Goal: Transaction & Acquisition: Purchase product/service

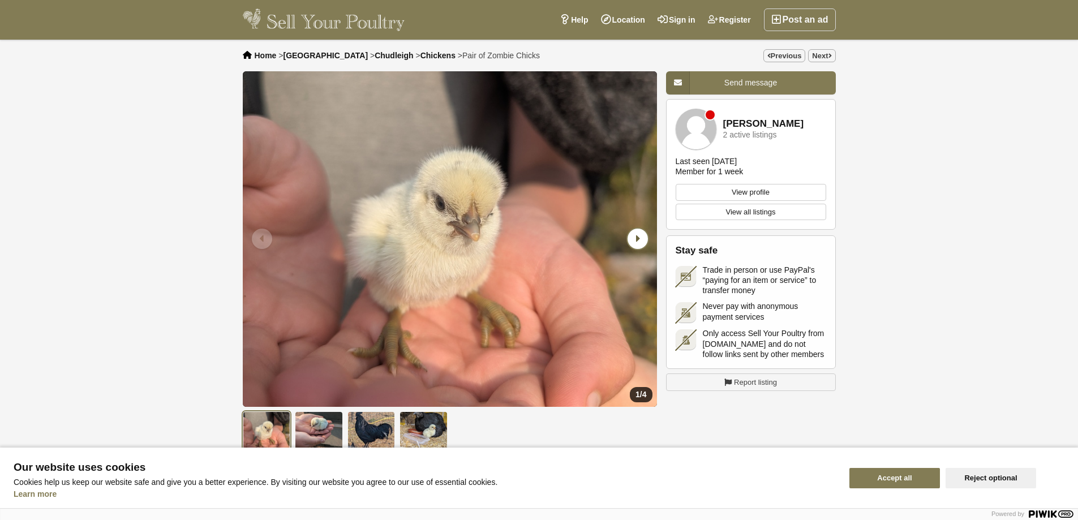
click at [650, 236] on div "Next slide" at bounding box center [636, 238] width 29 height 29
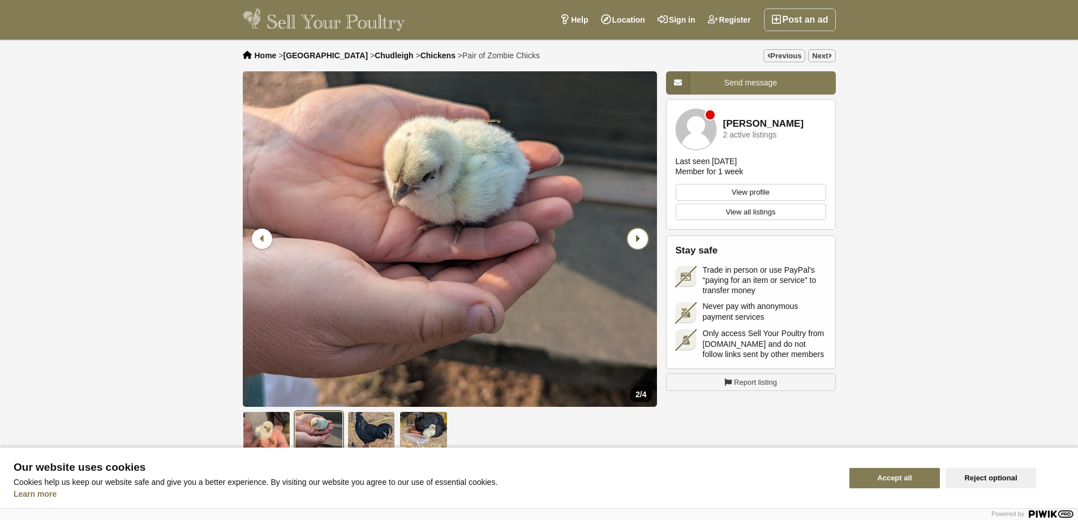
click at [650, 234] on div "Next slide" at bounding box center [636, 238] width 29 height 29
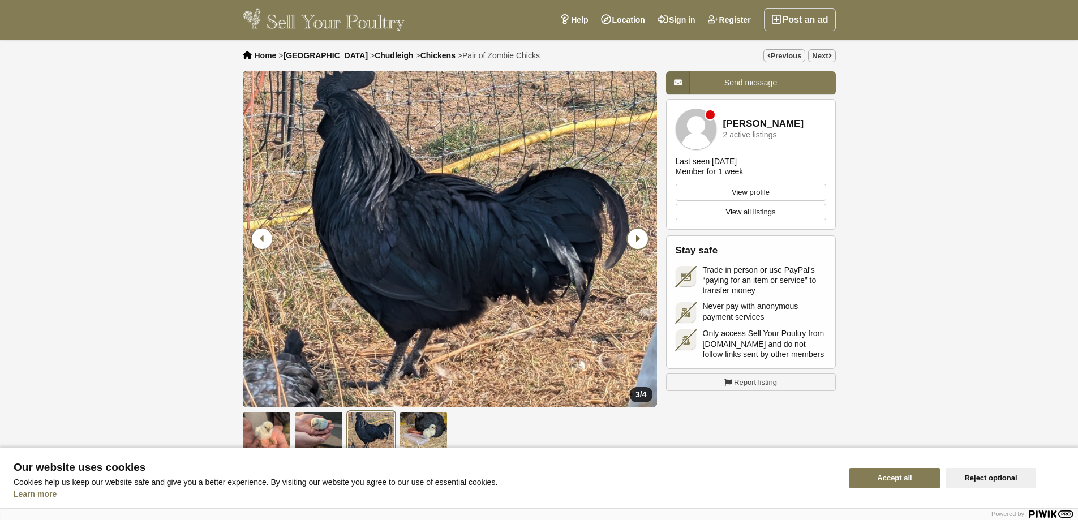
click at [650, 234] on div "Next slide" at bounding box center [636, 238] width 29 height 29
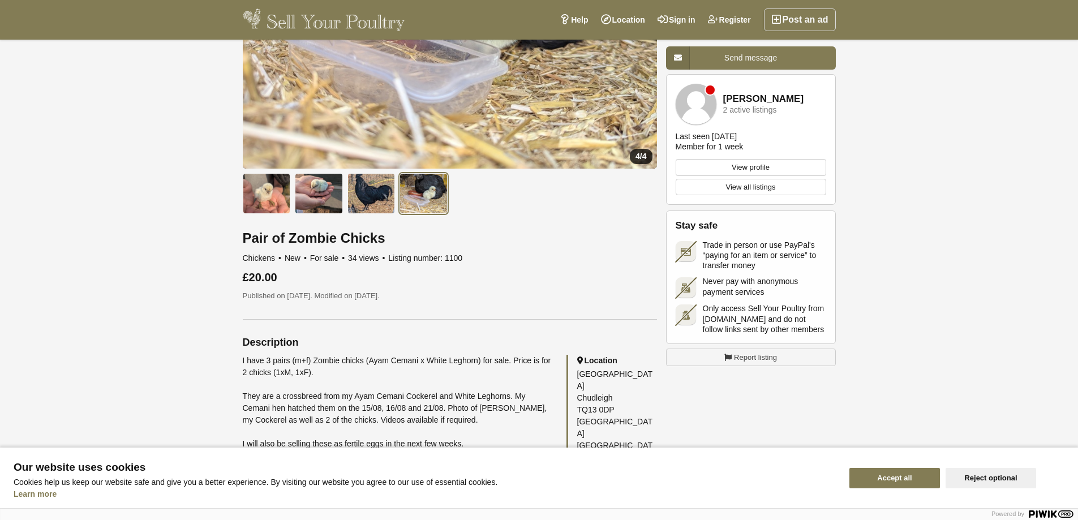
scroll to position [283, 0]
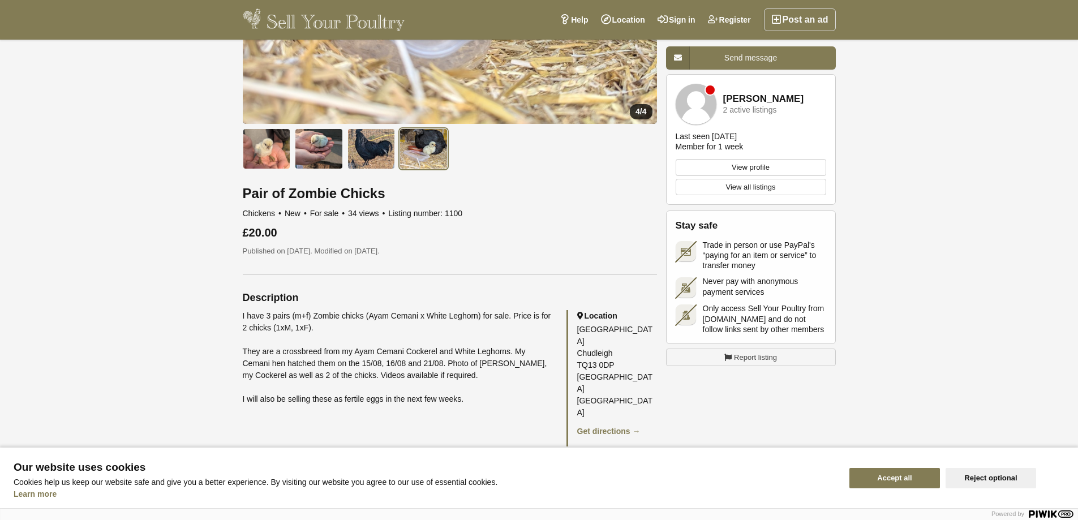
click at [859, 476] on button "Accept all" at bounding box center [894, 478] width 91 height 20
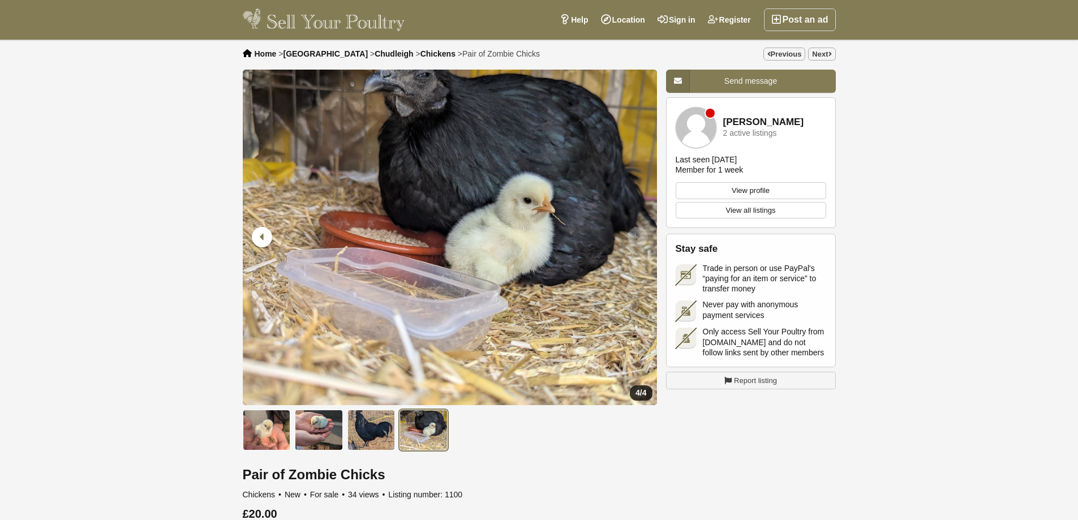
scroll to position [0, 0]
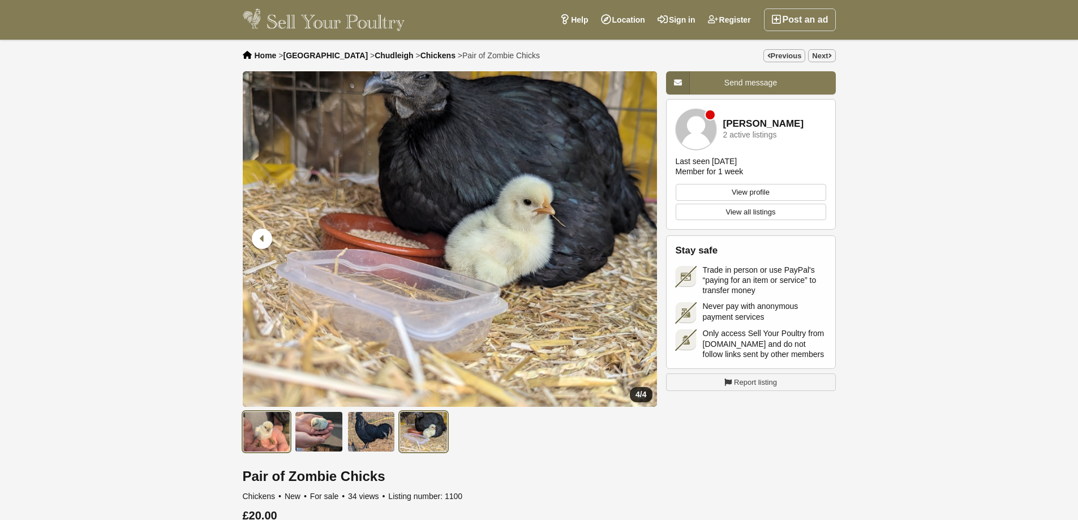
click at [257, 433] on img at bounding box center [267, 431] width 48 height 41
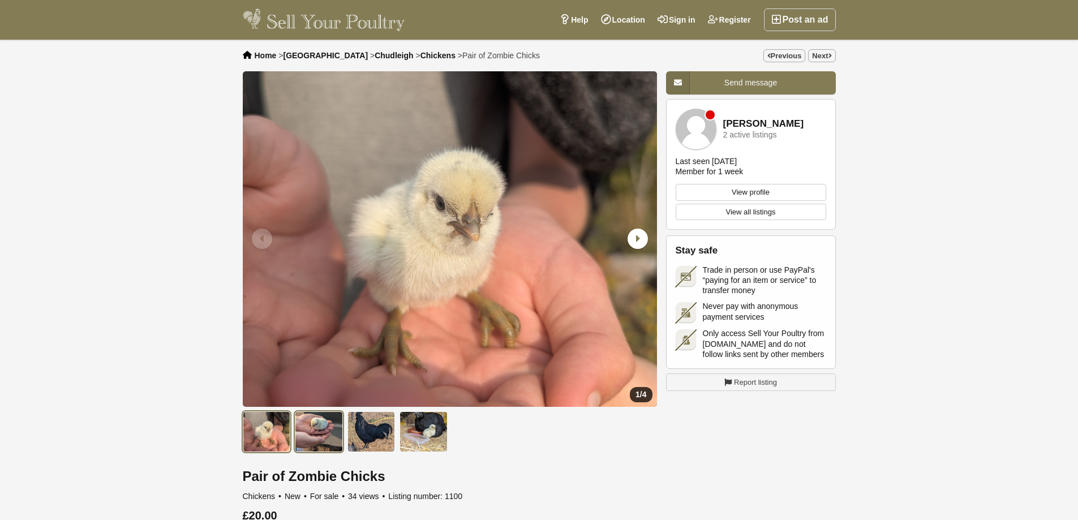
click at [310, 432] on img at bounding box center [319, 431] width 48 height 41
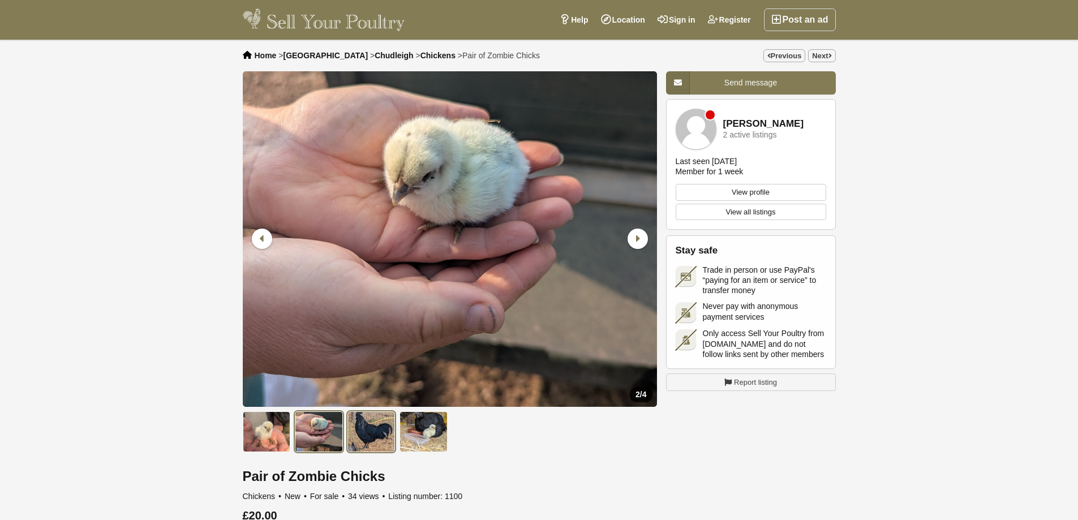
click at [351, 435] on img at bounding box center [371, 431] width 48 height 41
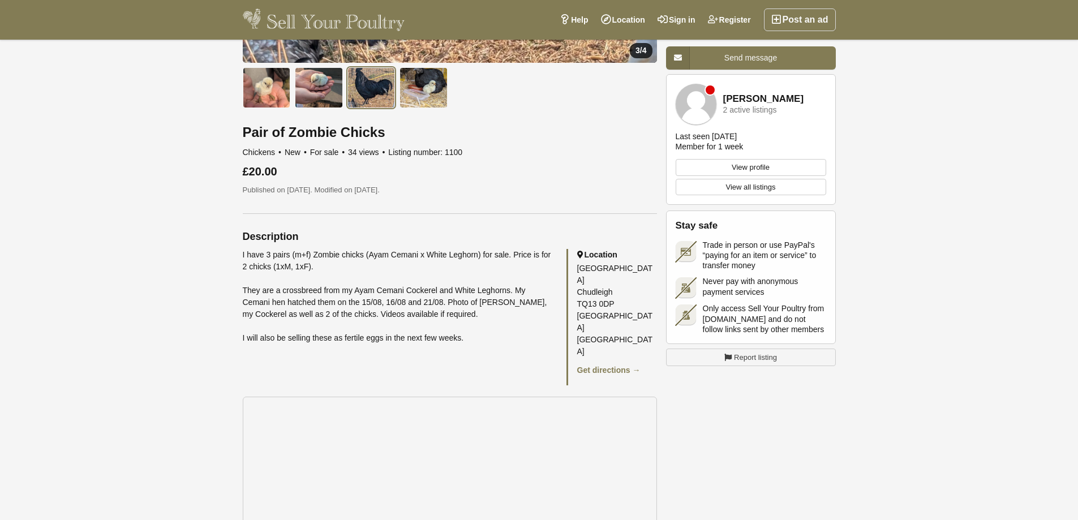
scroll to position [340, 0]
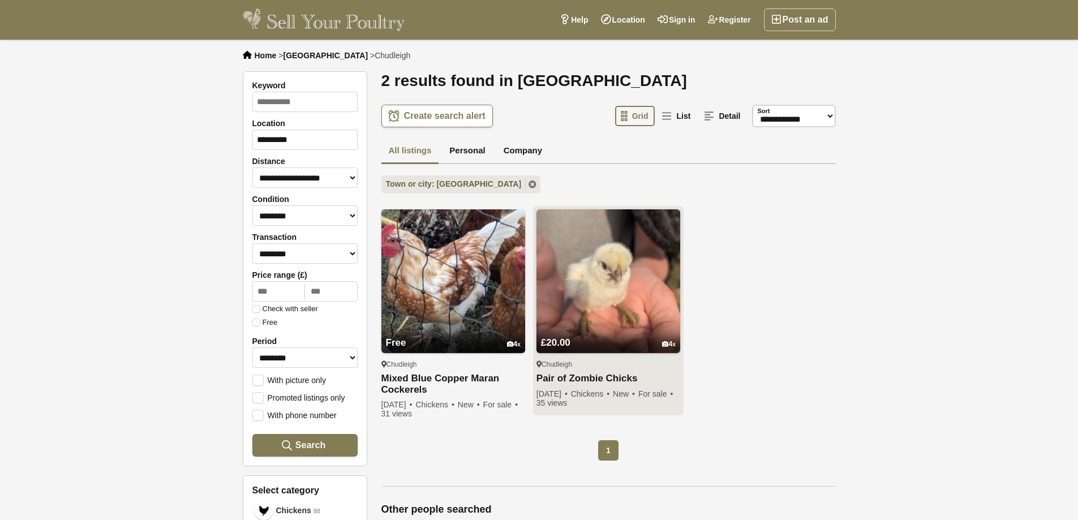
click at [651, 293] on img at bounding box center [608, 281] width 144 height 144
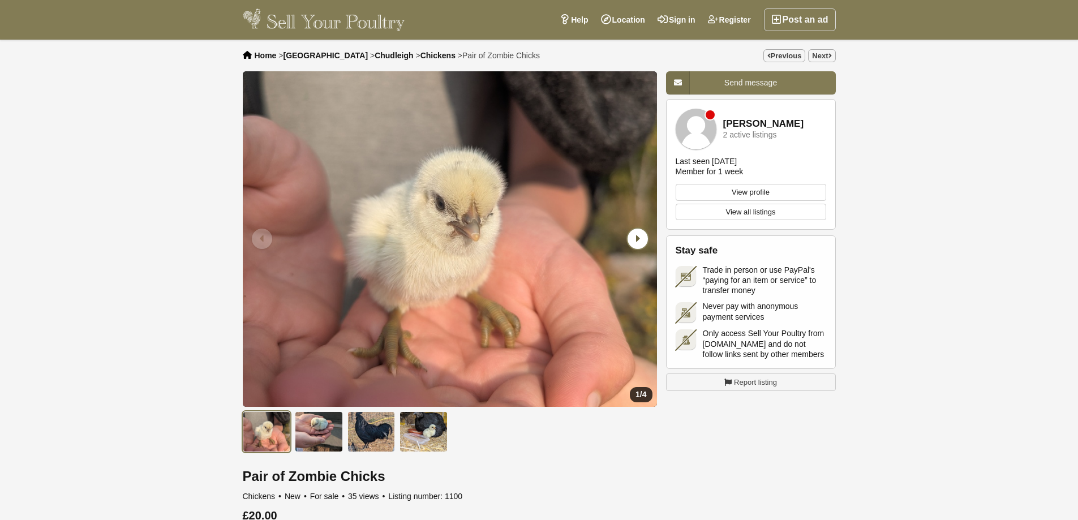
click at [644, 244] on icon "Next slide" at bounding box center [638, 239] width 20 height 20
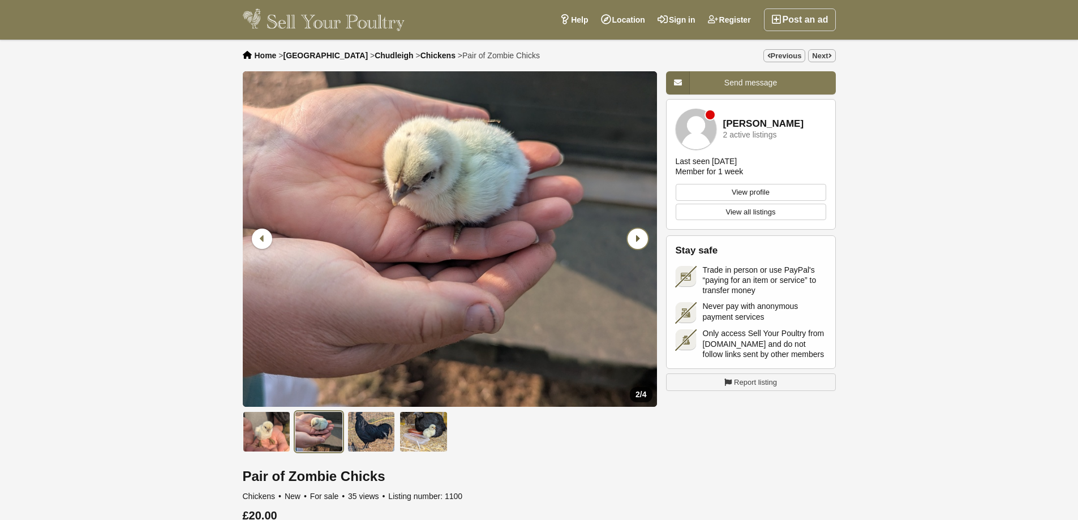
click at [644, 245] on icon "Next slide" at bounding box center [638, 239] width 20 height 20
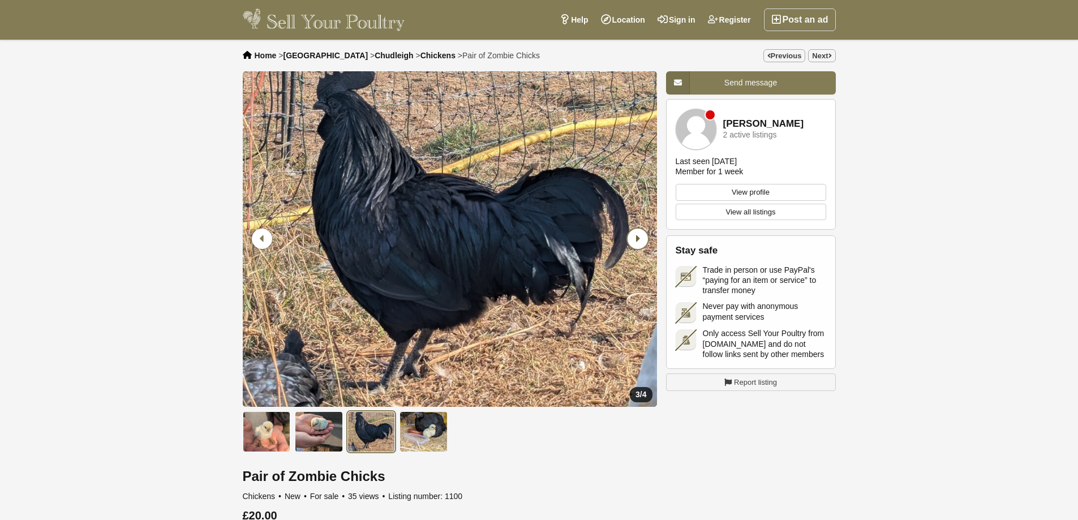
click at [643, 245] on icon "Next slide" at bounding box center [638, 239] width 20 height 20
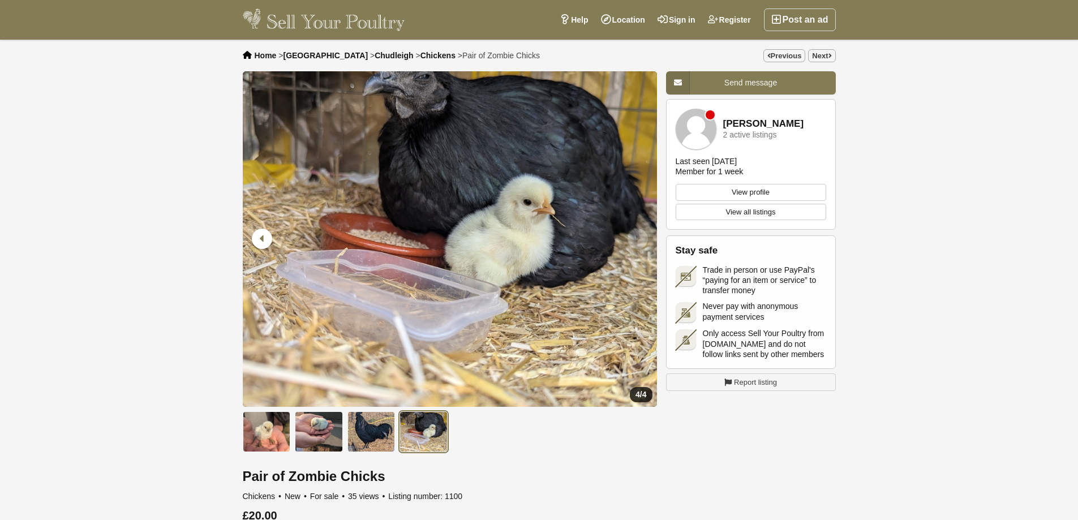
click at [643, 245] on icon "Next slide" at bounding box center [638, 239] width 20 height 20
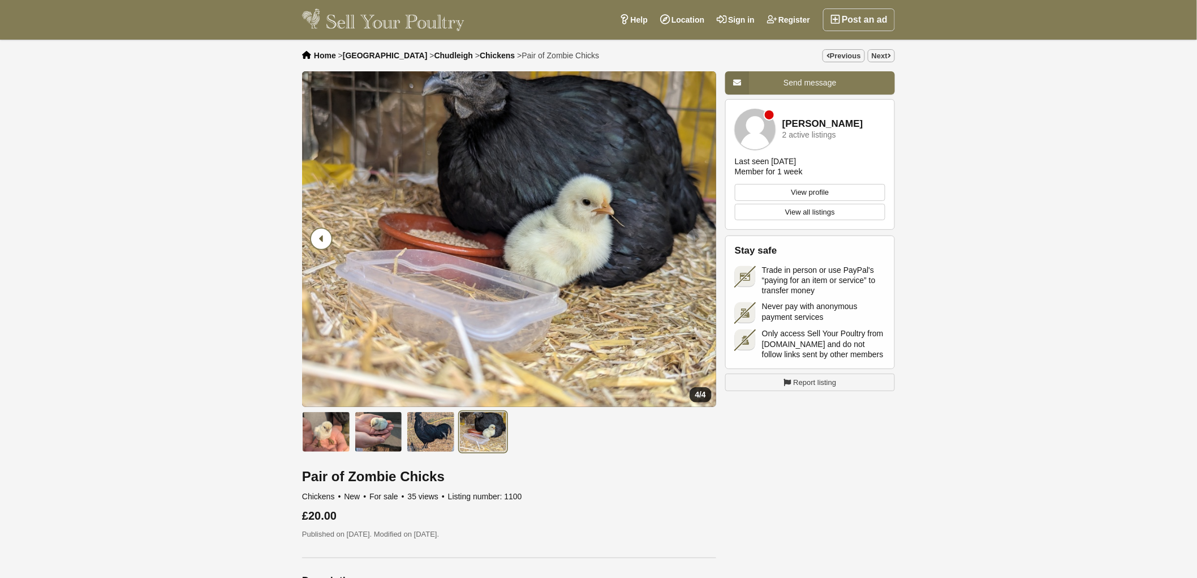
click at [317, 234] on icon "Previous slide" at bounding box center [321, 239] width 20 height 20
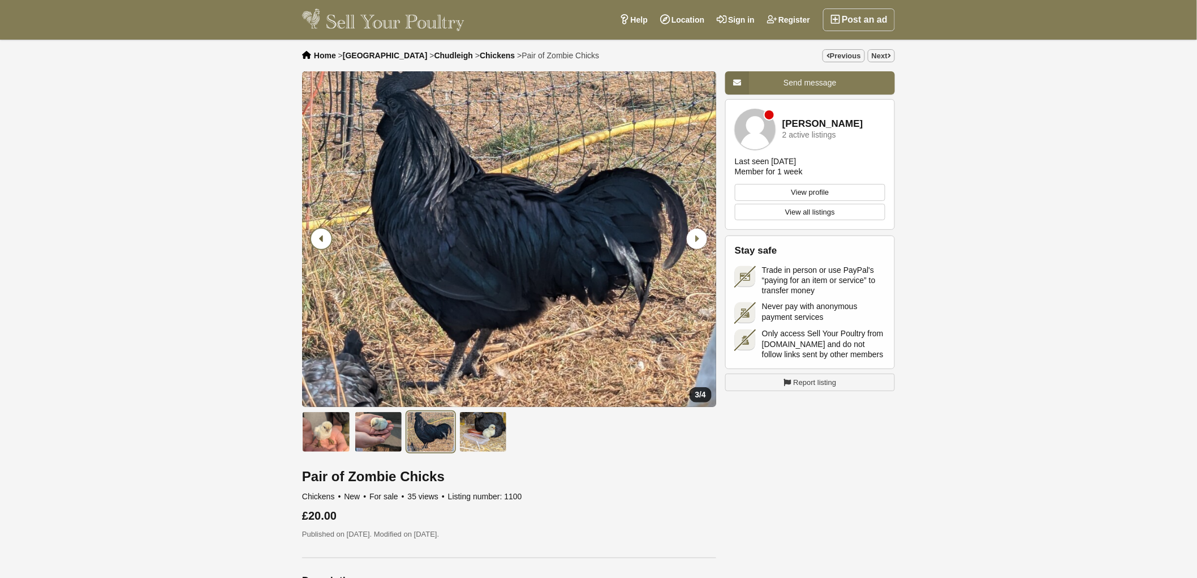
click at [317, 234] on icon "Previous slide" at bounding box center [321, 239] width 20 height 20
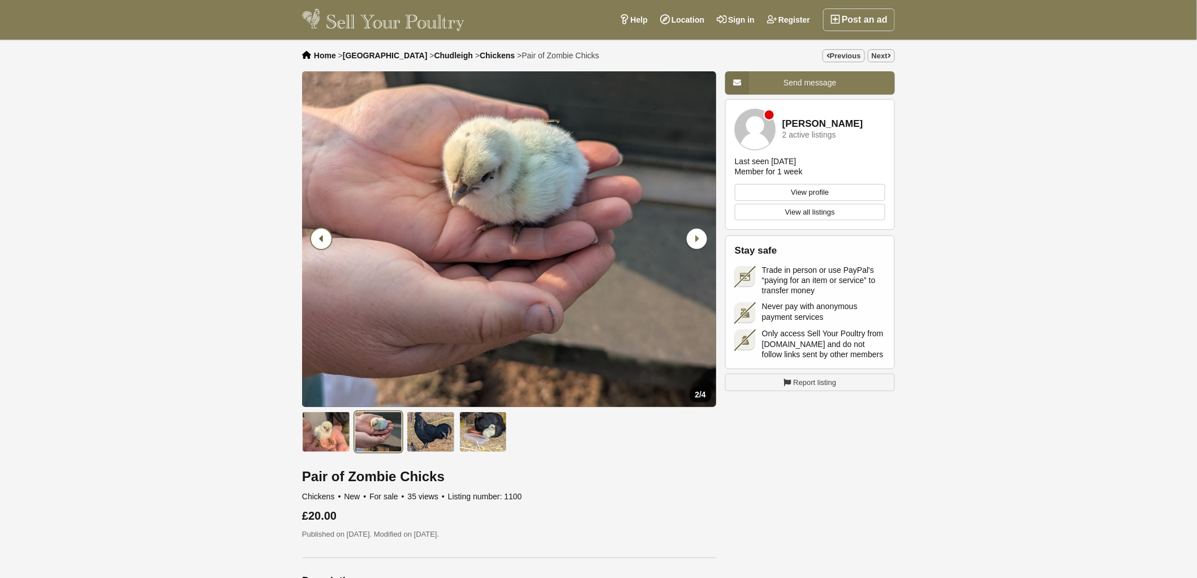
click at [317, 234] on icon "Previous slide" at bounding box center [321, 239] width 20 height 20
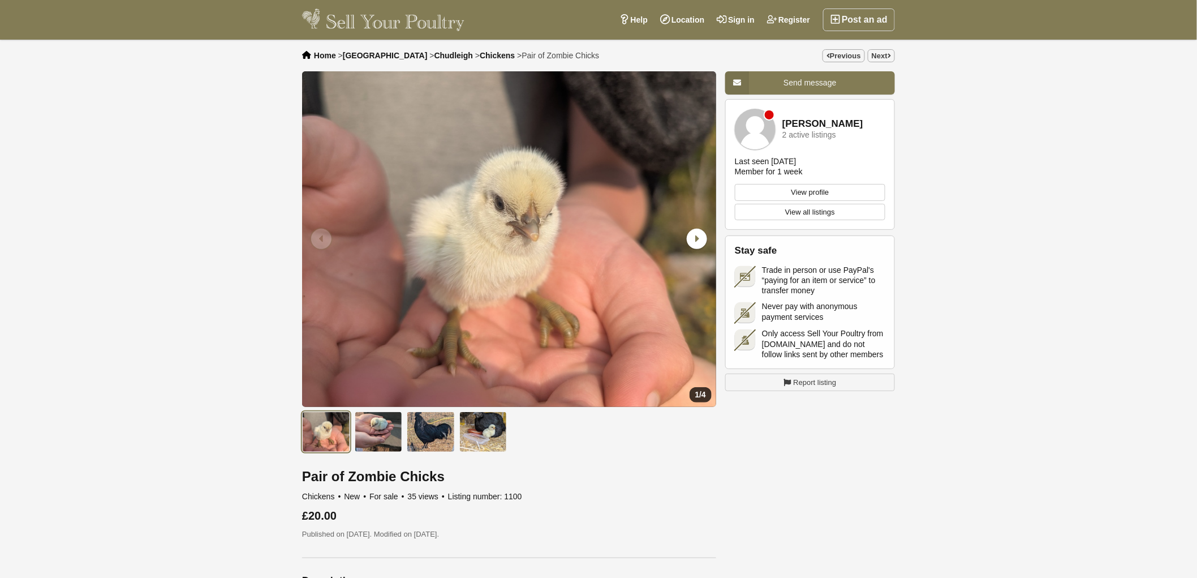
click at [317, 234] on icon "Previous slide" at bounding box center [321, 239] width 20 height 20
click at [317, 243] on icon "Previous slide" at bounding box center [321, 239] width 20 height 20
click at [692, 241] on icon "Next slide" at bounding box center [697, 239] width 20 height 20
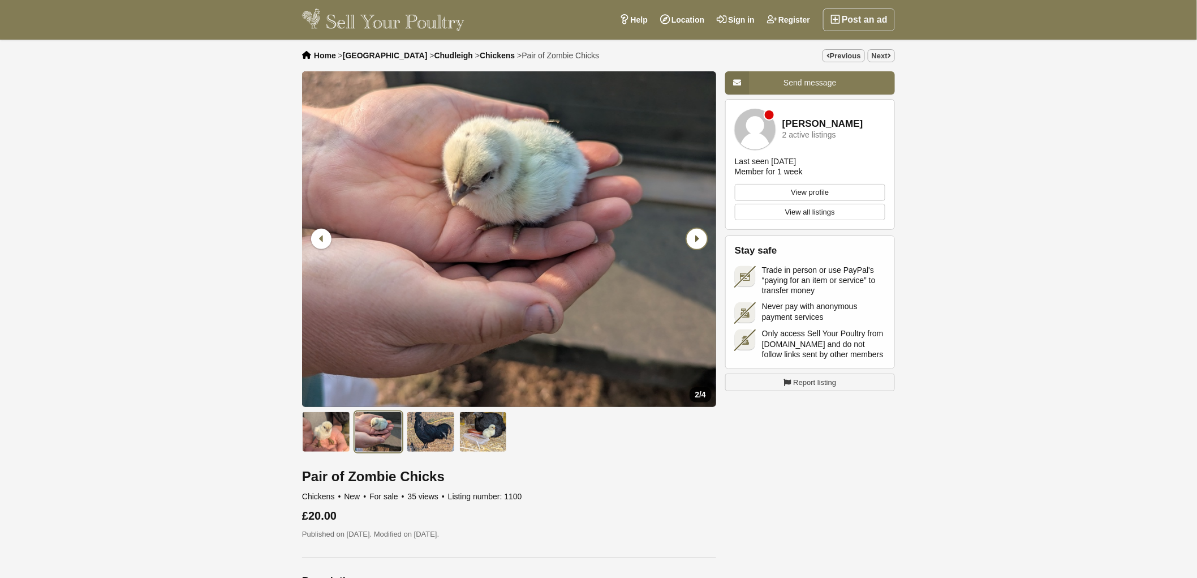
click at [692, 241] on icon "Next slide" at bounding box center [697, 239] width 20 height 20
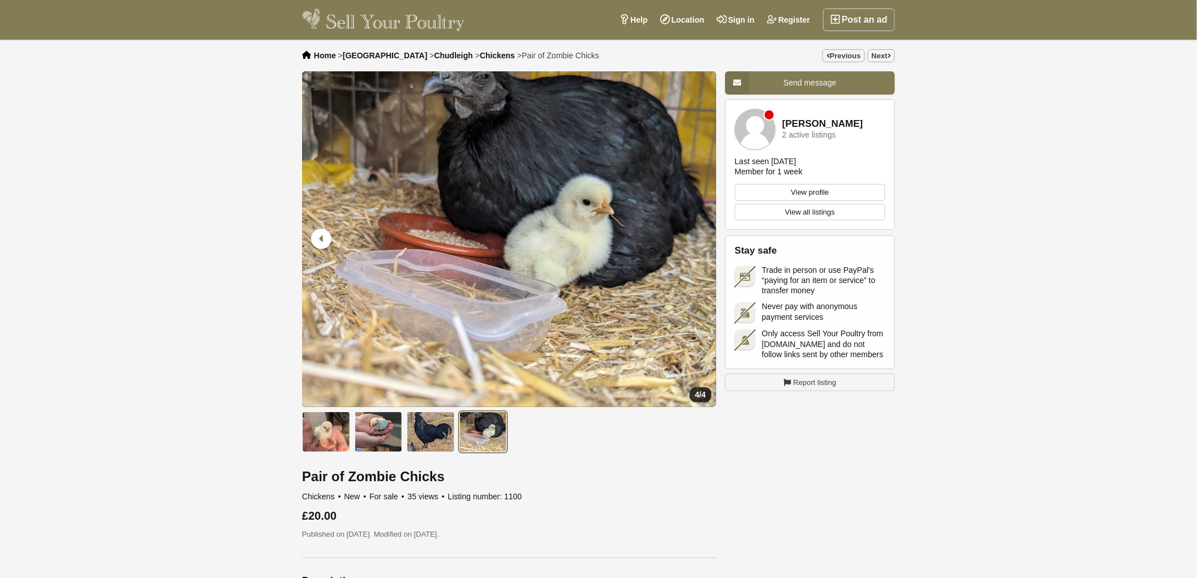
click at [698, 239] on icon "Next slide" at bounding box center [697, 239] width 20 height 20
